Goal: Find specific page/section: Locate a particular part of the current website

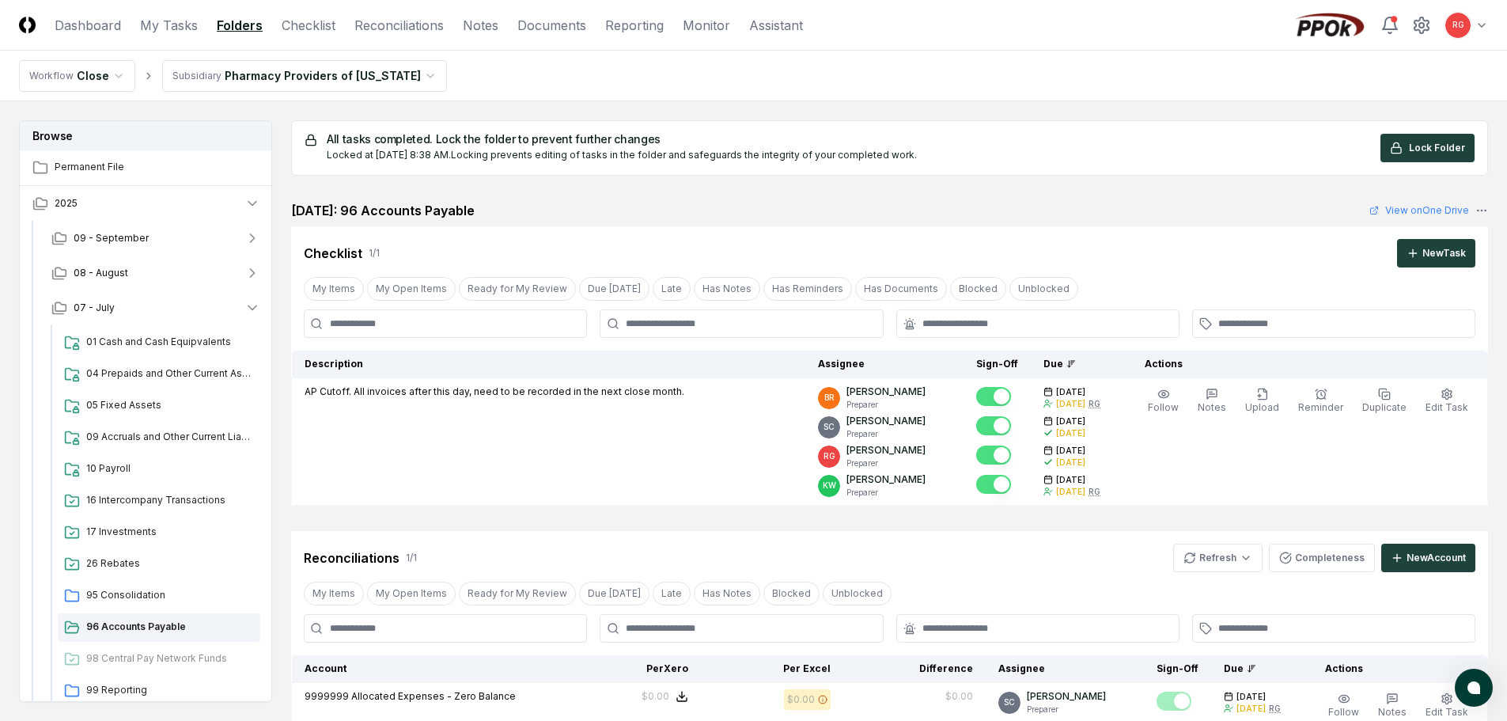
scroll to position [295, 0]
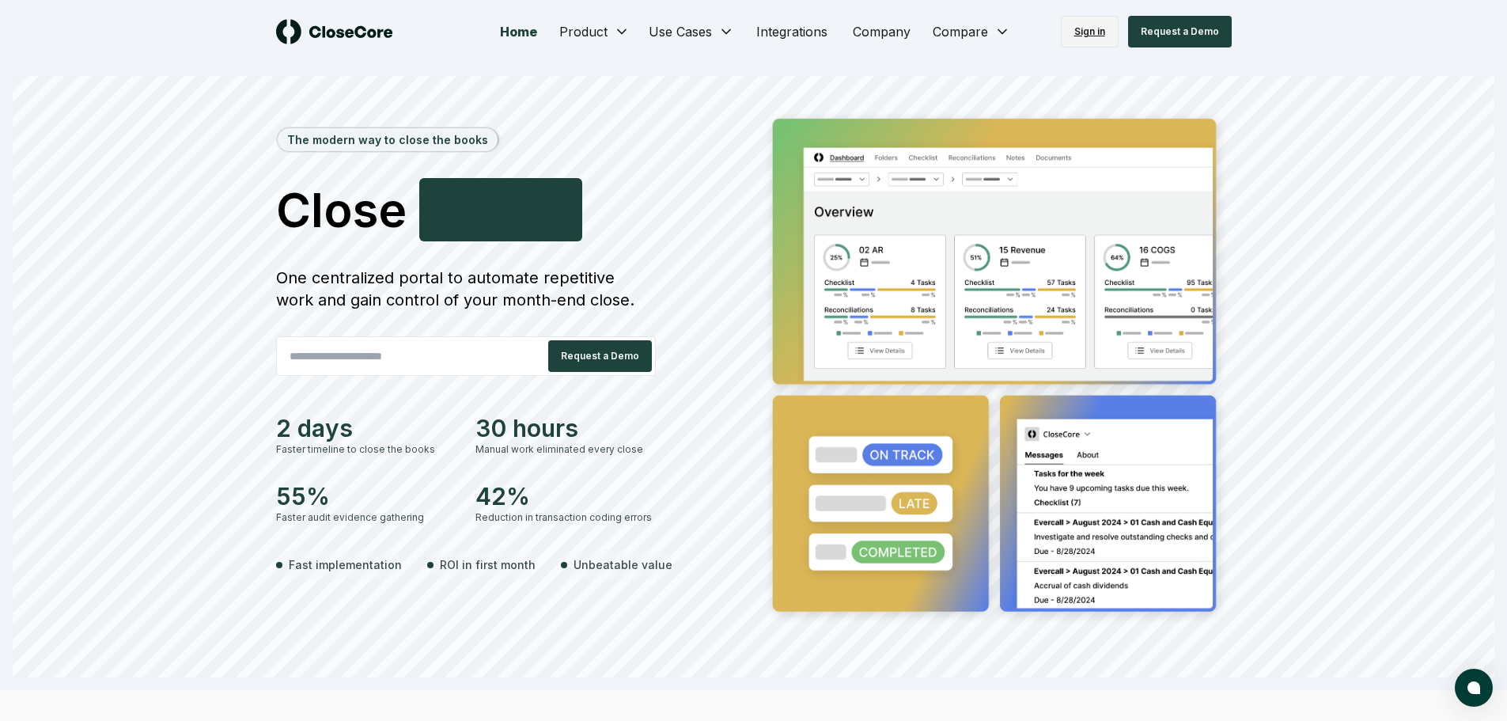
click at [1106, 32] on link "Sign in" at bounding box center [1090, 32] width 58 height 32
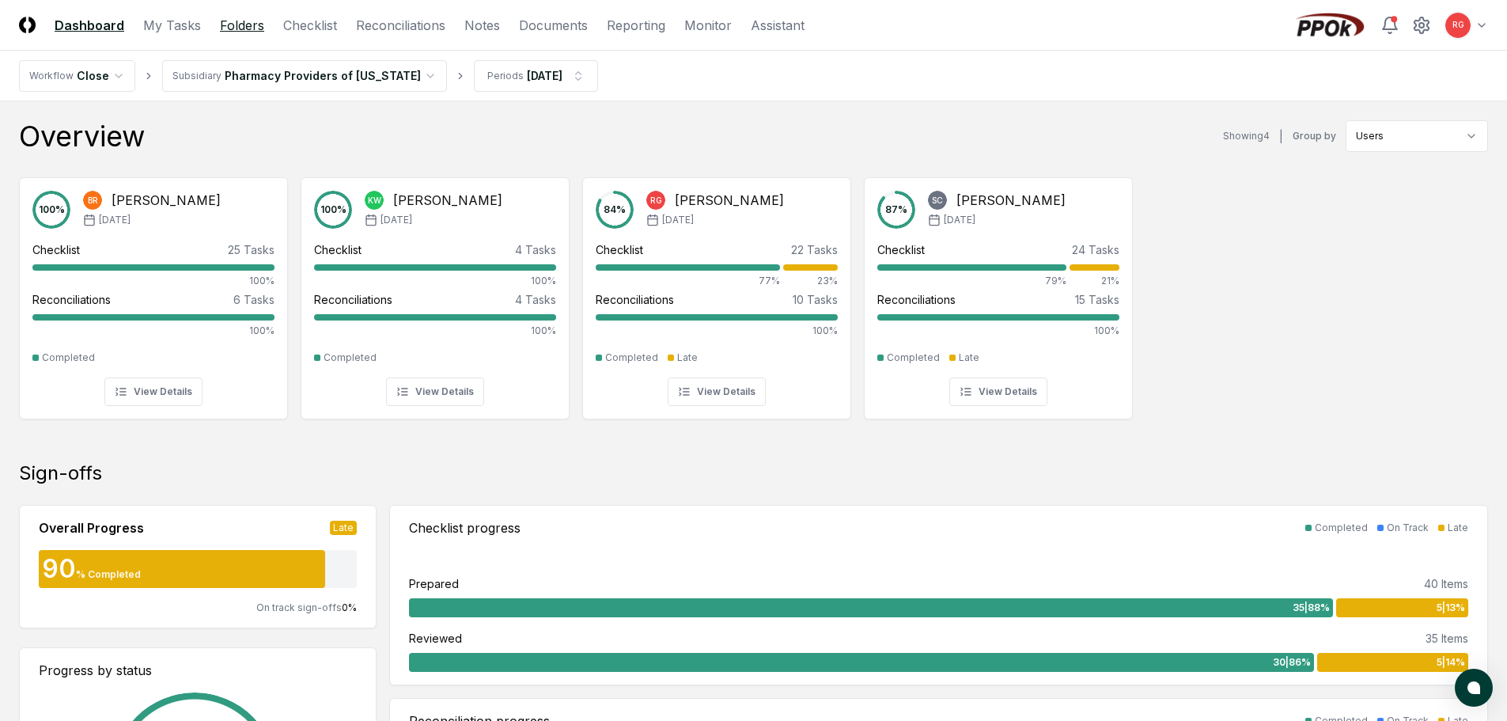
click at [220, 22] on link "Folders" at bounding box center [242, 25] width 44 height 19
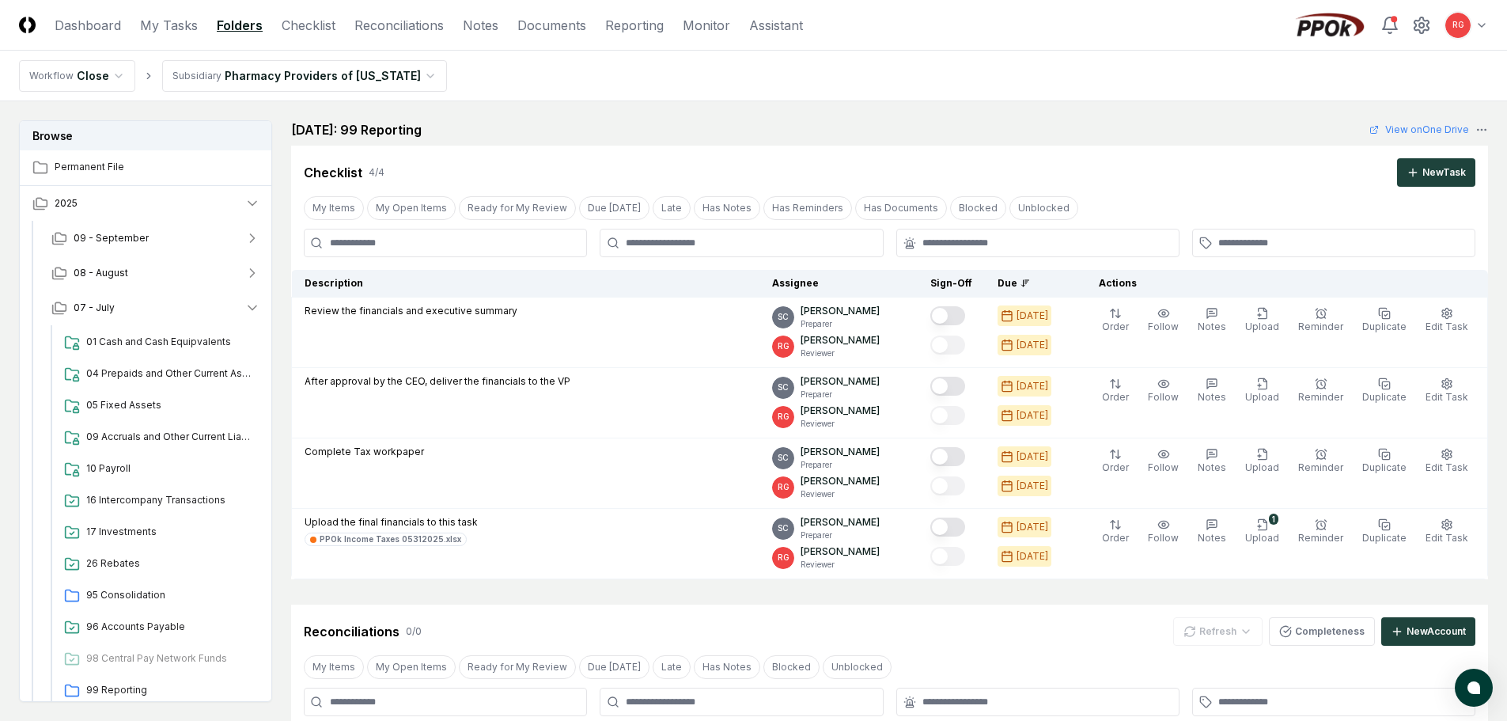
scroll to position [83, 0]
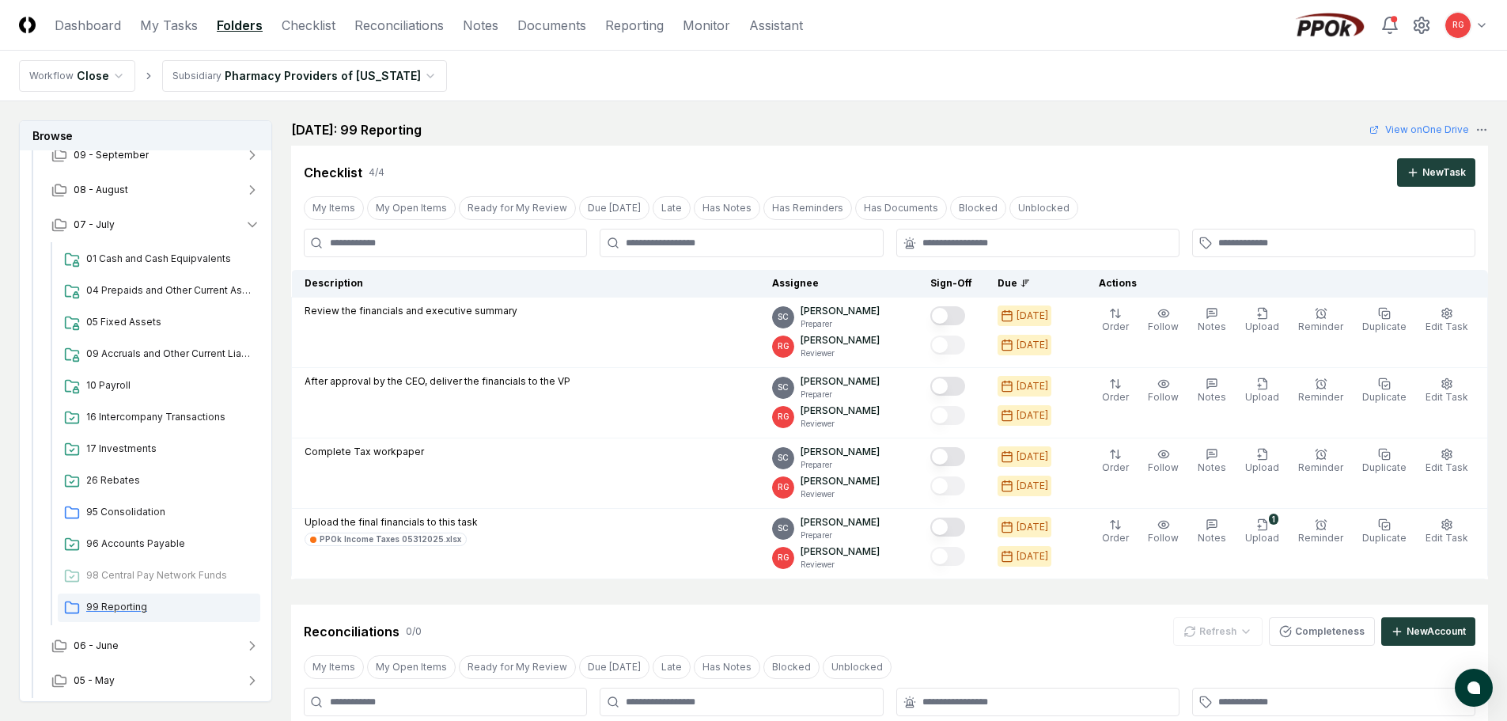
click at [119, 603] on span "99 Reporting" at bounding box center [170, 607] width 168 height 14
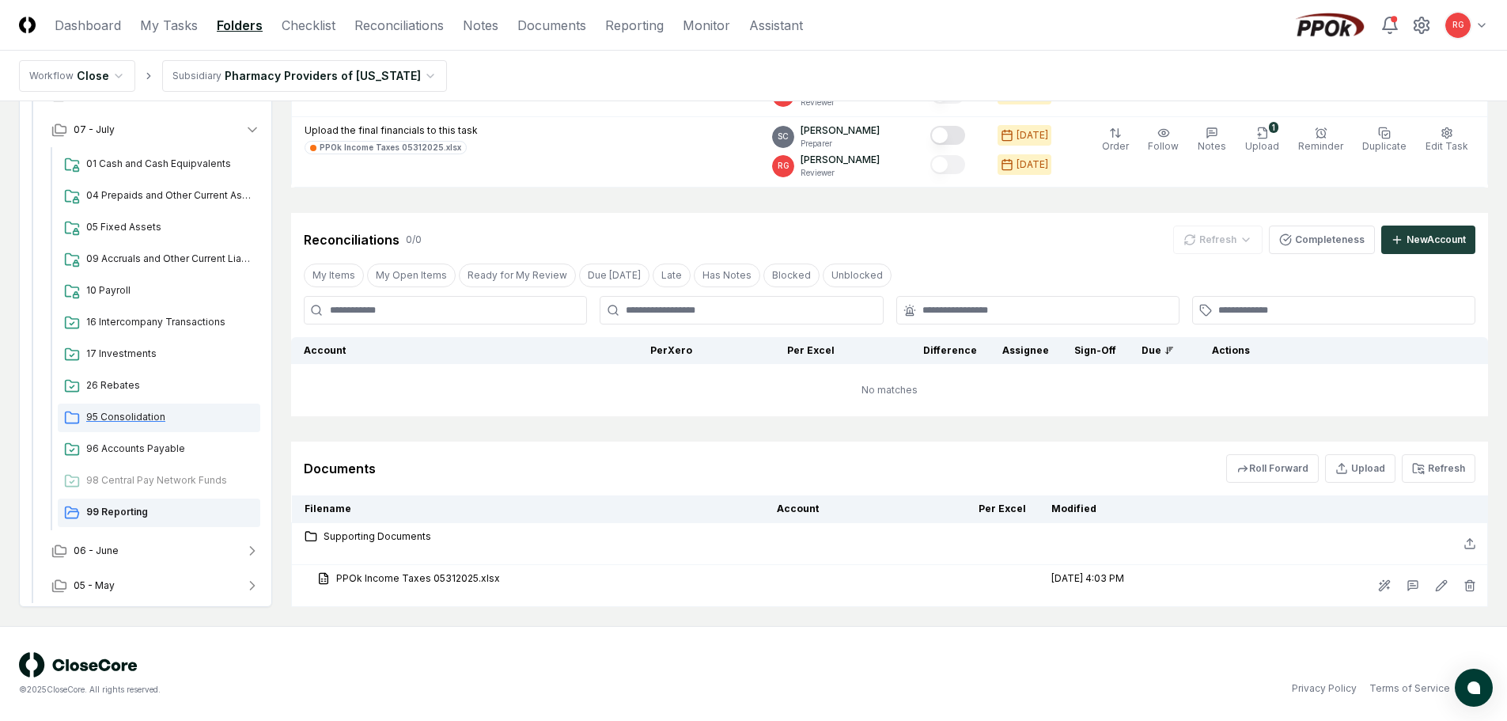
click at [131, 419] on span "95 Consolidation" at bounding box center [170, 417] width 168 height 14
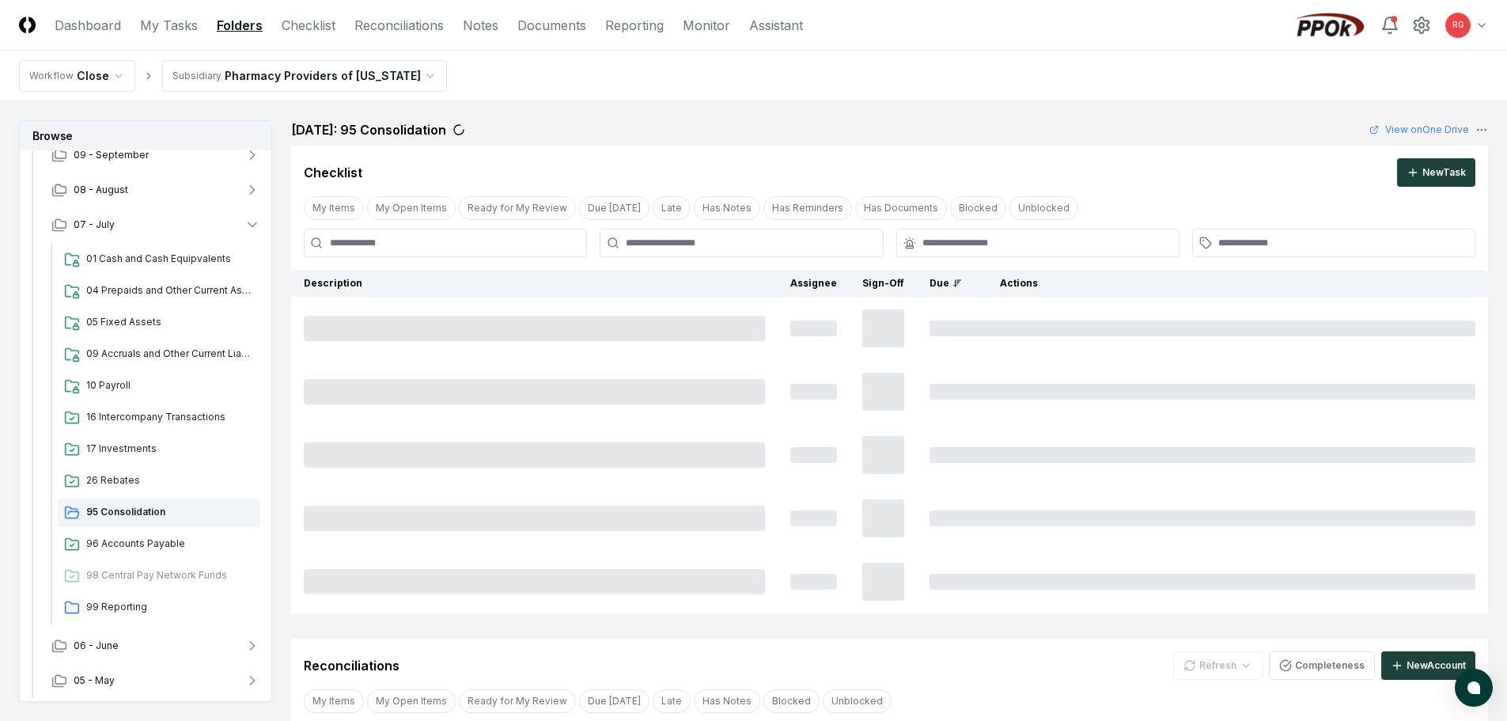
scroll to position [180, 0]
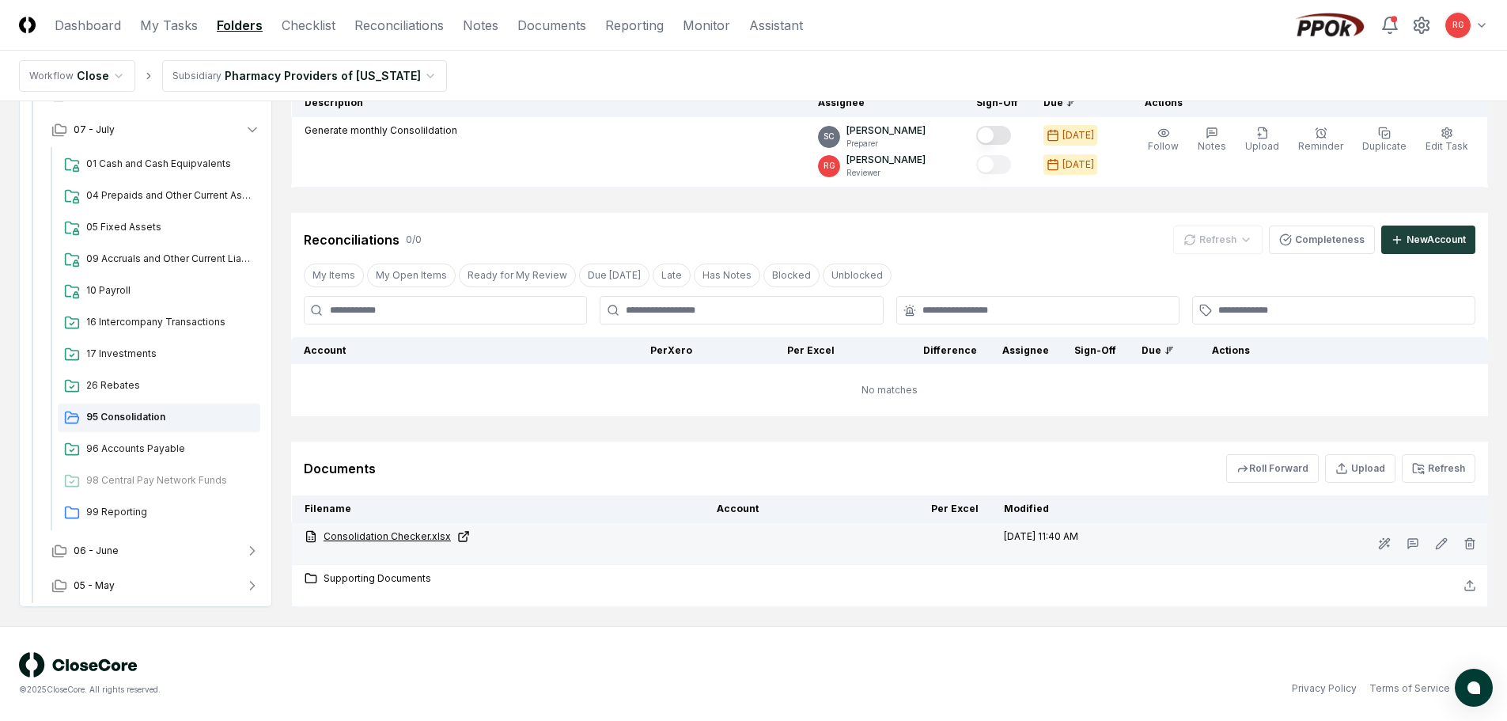
click at [372, 535] on link "Consolidation Checker.xlsx" at bounding box center [498, 536] width 387 height 14
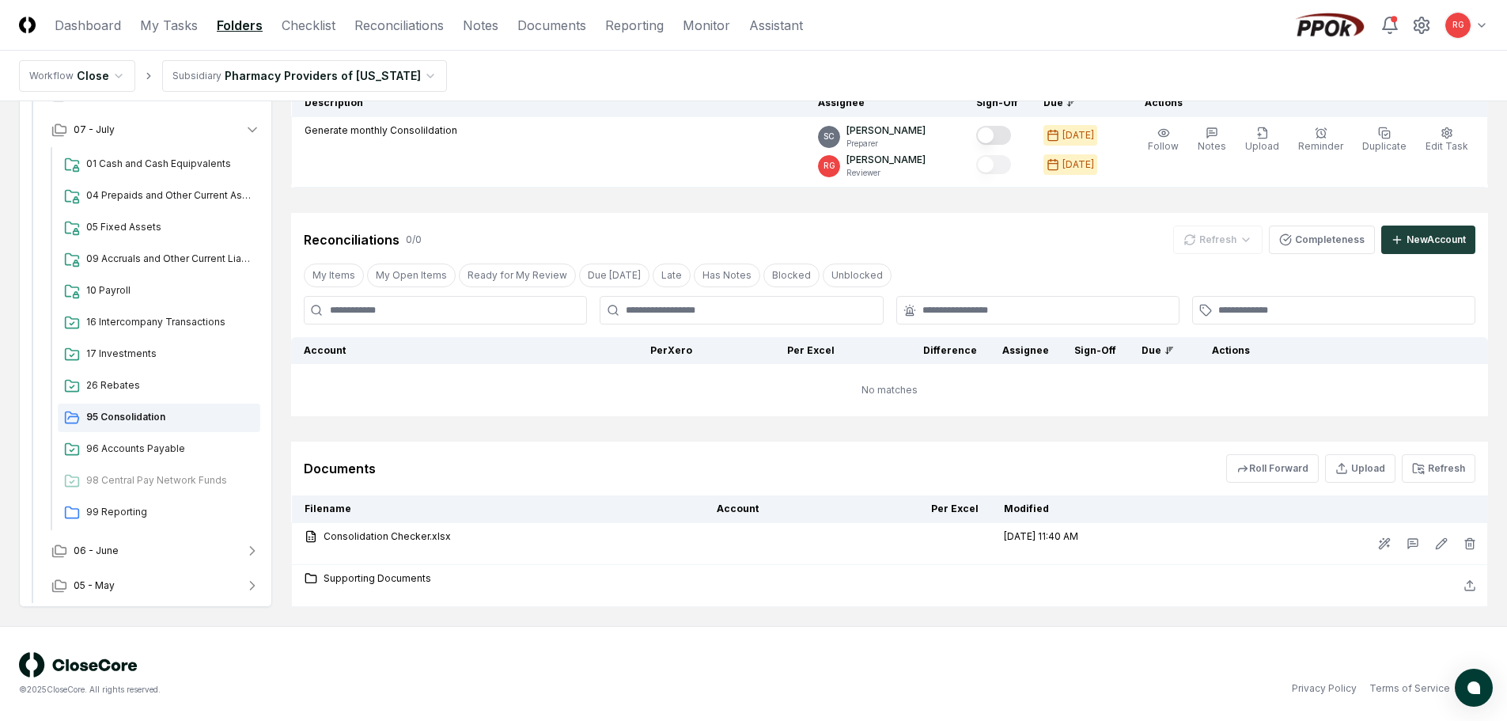
scroll to position [0, 0]
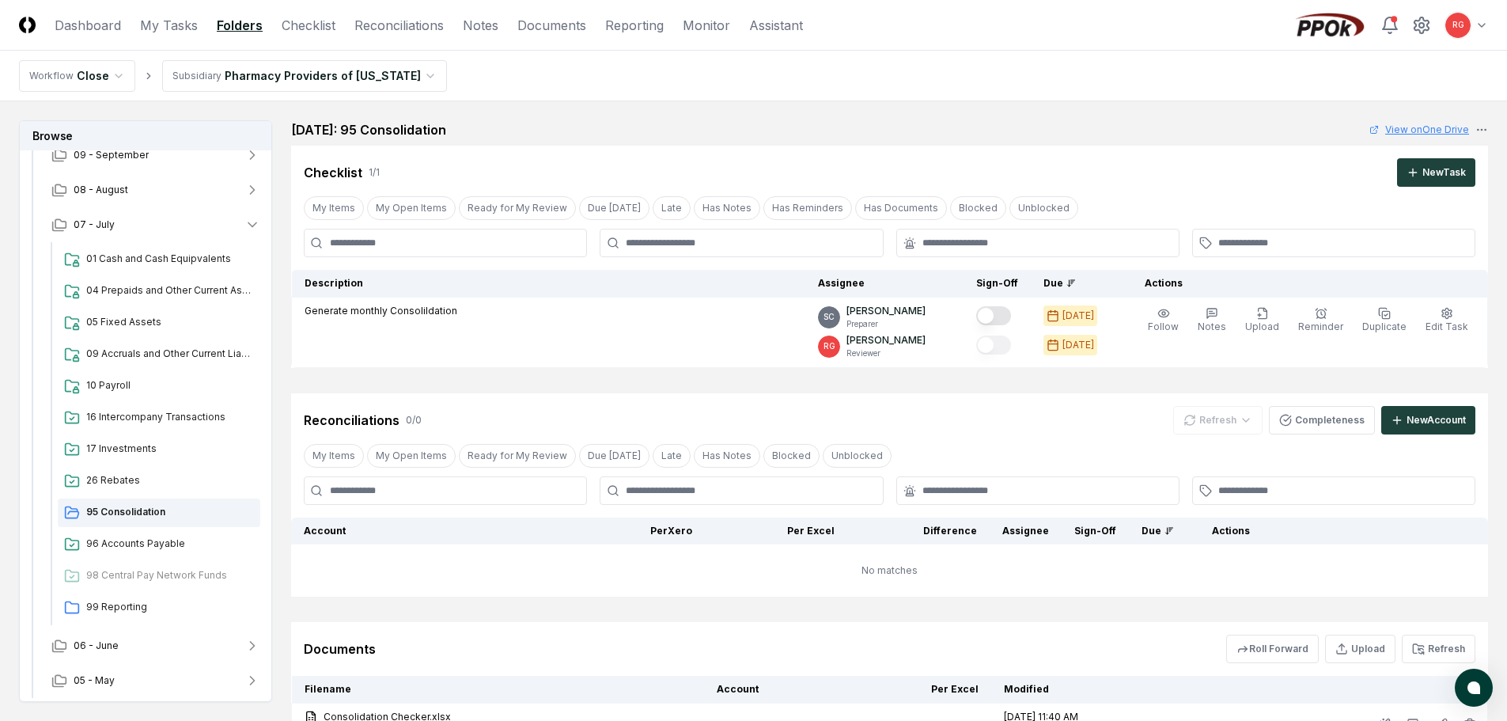
click at [1444, 123] on link "View on One Drive" at bounding box center [1419, 130] width 100 height 14
